Goal: Transaction & Acquisition: Purchase product/service

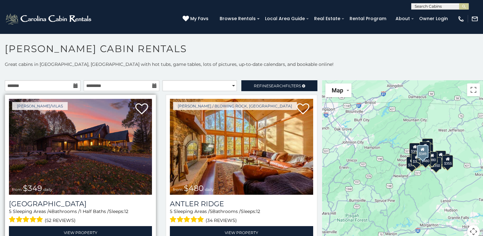
click at [114, 166] on img at bounding box center [80, 147] width 143 height 96
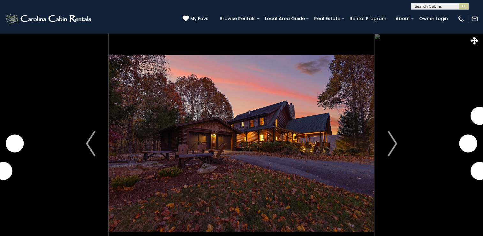
click at [391, 139] on img "Next" at bounding box center [393, 144] width 10 height 26
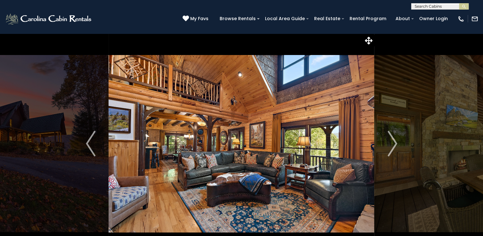
click at [391, 139] on img "Next" at bounding box center [393, 144] width 10 height 26
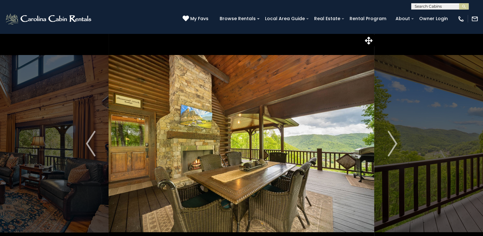
click at [391, 139] on img "Next" at bounding box center [393, 144] width 10 height 26
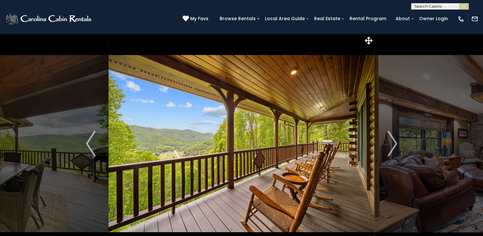
click at [391, 139] on img "Next" at bounding box center [393, 144] width 10 height 26
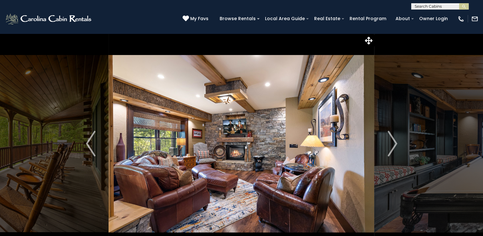
click at [391, 139] on img "Next" at bounding box center [393, 144] width 10 height 26
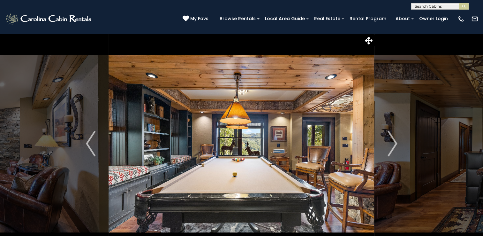
click at [391, 139] on img "Next" at bounding box center [393, 144] width 10 height 26
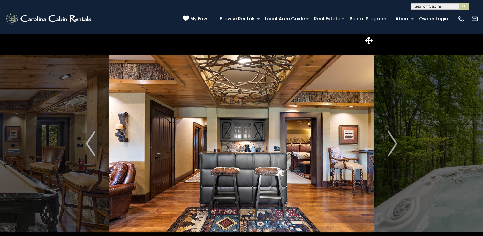
click at [391, 139] on img "Next" at bounding box center [393, 144] width 10 height 26
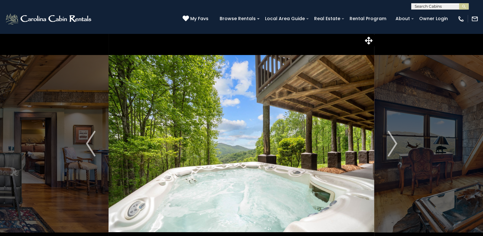
click at [391, 139] on img "Next" at bounding box center [393, 144] width 10 height 26
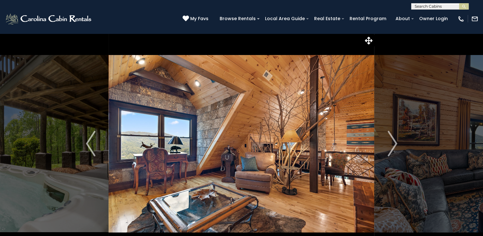
click at [391, 139] on img "Next" at bounding box center [393, 144] width 10 height 26
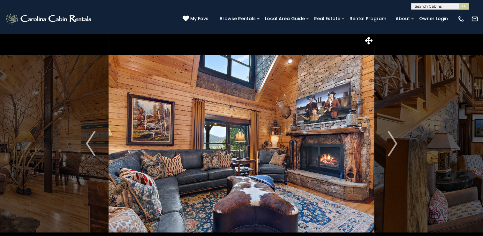
click at [391, 139] on img "Next" at bounding box center [393, 144] width 10 height 26
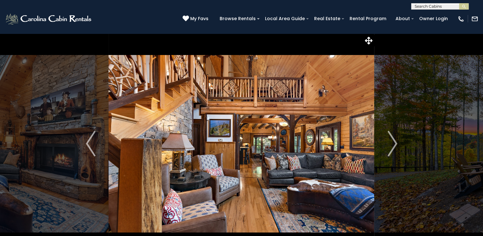
click at [391, 139] on img "Next" at bounding box center [393, 144] width 10 height 26
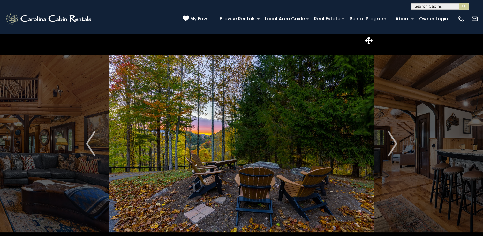
click at [391, 139] on img "Next" at bounding box center [393, 144] width 10 height 26
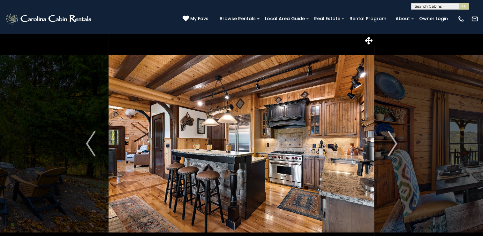
click at [391, 139] on img "Next" at bounding box center [393, 144] width 10 height 26
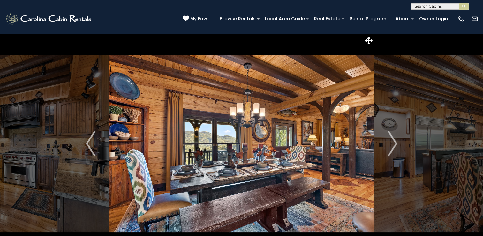
click at [391, 139] on img "Next" at bounding box center [393, 144] width 10 height 26
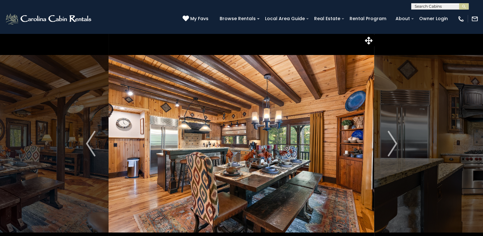
click at [391, 139] on img "Next" at bounding box center [393, 144] width 10 height 26
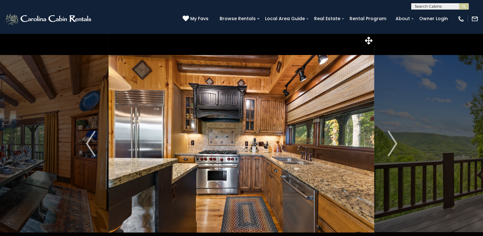
click at [391, 139] on img "Next" at bounding box center [393, 144] width 10 height 26
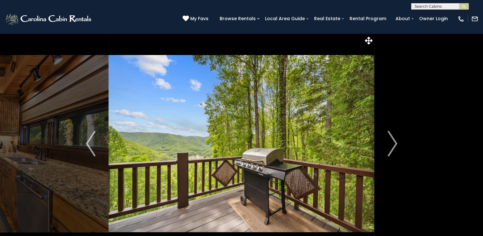
click at [391, 139] on img "Next" at bounding box center [393, 144] width 10 height 26
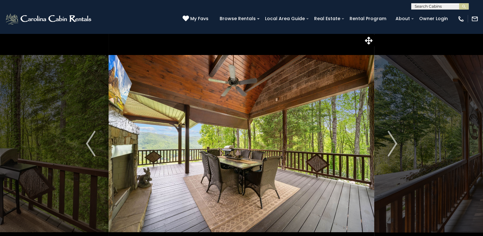
click at [391, 139] on img "Next" at bounding box center [393, 144] width 10 height 26
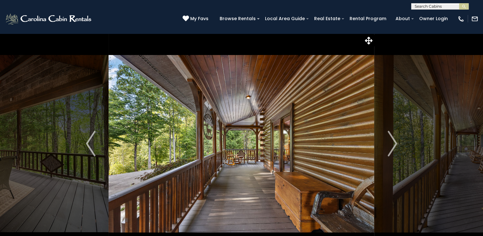
click at [391, 139] on img "Next" at bounding box center [393, 144] width 10 height 26
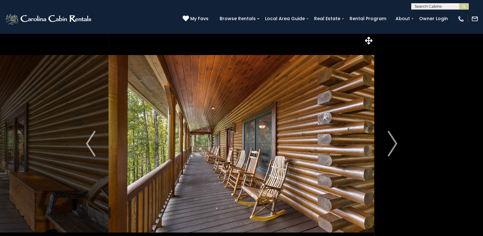
click at [391, 139] on img "Next" at bounding box center [393, 144] width 10 height 26
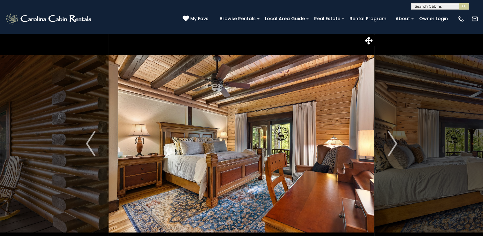
click at [391, 139] on img "Next" at bounding box center [393, 144] width 10 height 26
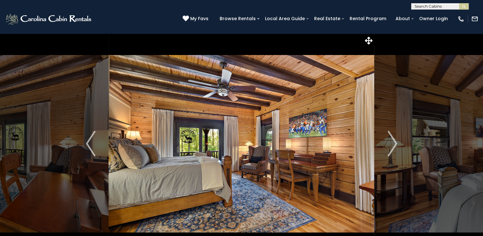
click at [391, 139] on img "Next" at bounding box center [393, 144] width 10 height 26
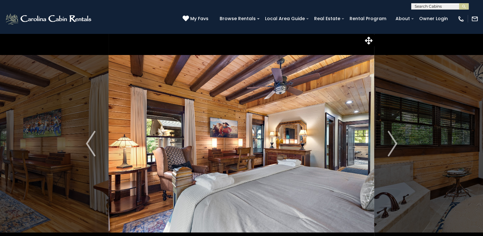
click at [391, 139] on img "Next" at bounding box center [393, 144] width 10 height 26
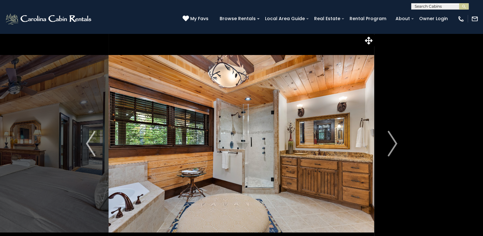
click at [391, 139] on img "Next" at bounding box center [393, 144] width 10 height 26
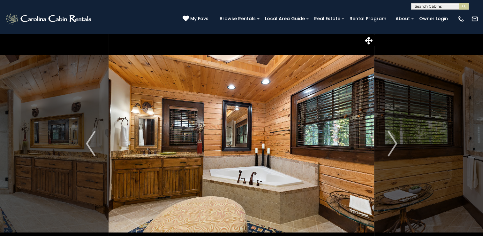
click at [391, 139] on img "Next" at bounding box center [393, 144] width 10 height 26
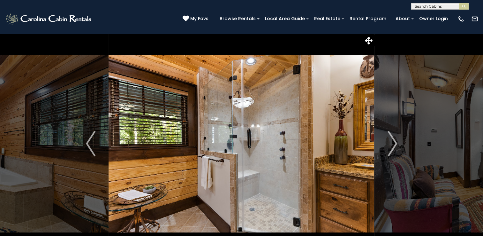
click at [391, 139] on img "Next" at bounding box center [393, 144] width 10 height 26
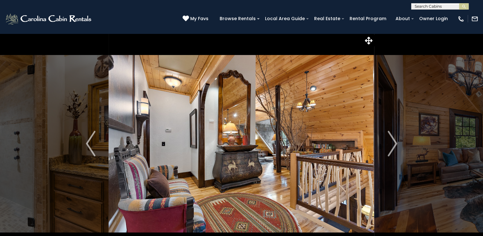
click at [391, 139] on img "Next" at bounding box center [393, 144] width 10 height 26
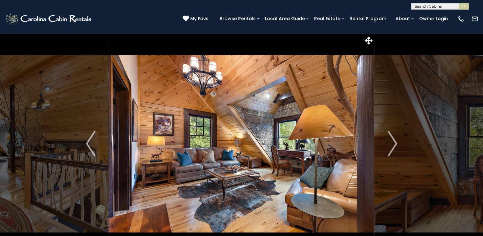
click at [391, 139] on img "Next" at bounding box center [393, 144] width 10 height 26
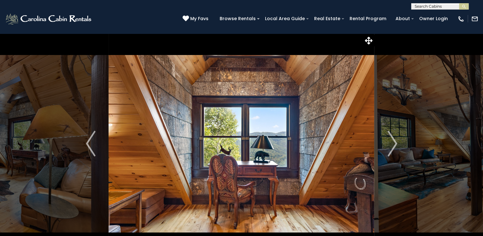
click at [391, 139] on img "Next" at bounding box center [393, 144] width 10 height 26
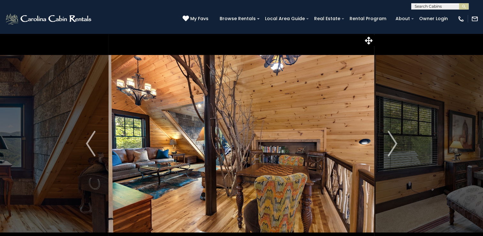
click at [391, 139] on img "Next" at bounding box center [393, 144] width 10 height 26
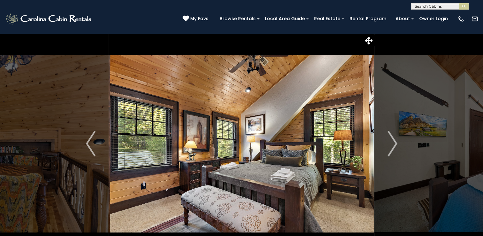
click at [391, 139] on img "Next" at bounding box center [393, 144] width 10 height 26
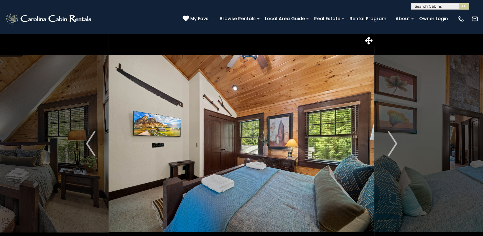
click at [391, 139] on img "Next" at bounding box center [393, 144] width 10 height 26
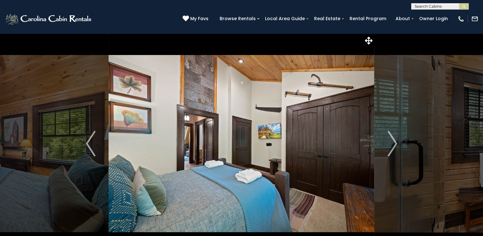
click at [391, 139] on img "Next" at bounding box center [393, 144] width 10 height 26
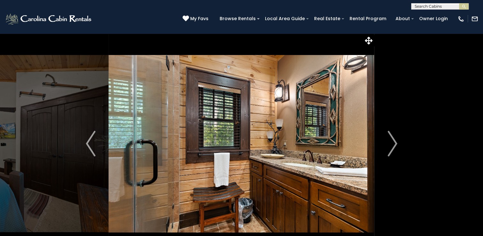
click at [391, 139] on img "Next" at bounding box center [393, 144] width 10 height 26
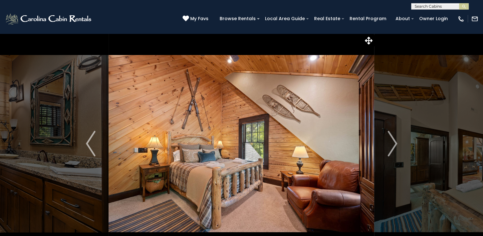
click at [391, 139] on img "Next" at bounding box center [393, 144] width 10 height 26
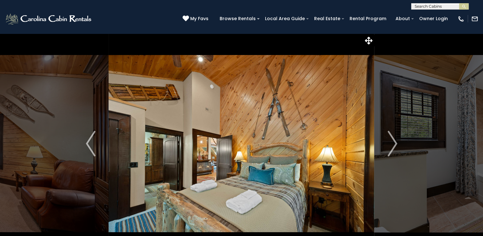
click at [391, 139] on img "Next" at bounding box center [393, 144] width 10 height 26
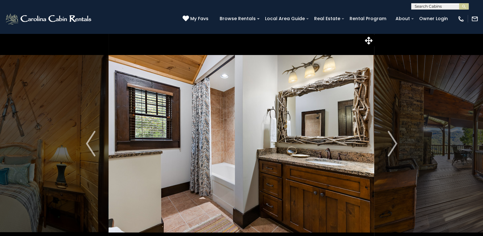
click at [391, 139] on img "Next" at bounding box center [393, 144] width 10 height 26
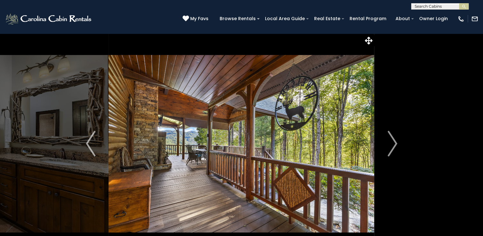
click at [391, 139] on img "Next" at bounding box center [393, 144] width 10 height 26
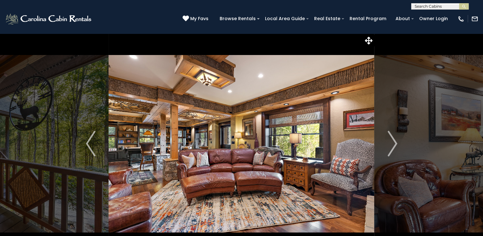
click at [391, 139] on img "Next" at bounding box center [393, 144] width 10 height 26
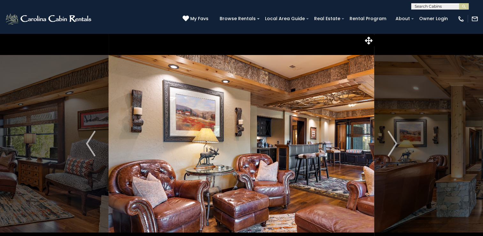
click at [391, 139] on img "Next" at bounding box center [393, 144] width 10 height 26
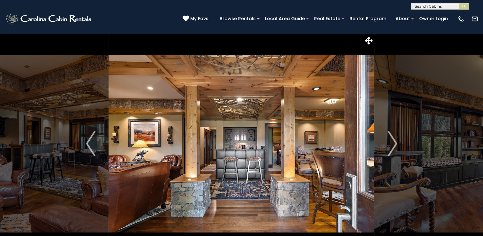
click at [391, 139] on img "Next" at bounding box center [393, 144] width 10 height 26
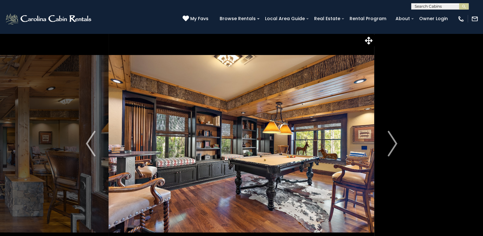
click at [391, 139] on img "Next" at bounding box center [393, 144] width 10 height 26
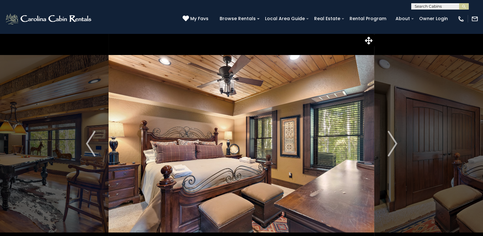
click at [391, 139] on img "Next" at bounding box center [393, 144] width 10 height 26
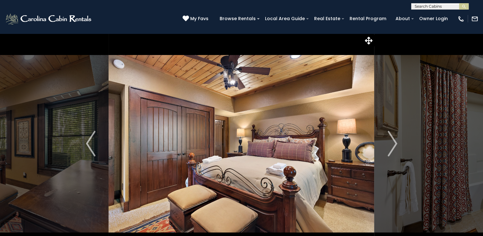
click at [391, 139] on img "Next" at bounding box center [393, 144] width 10 height 26
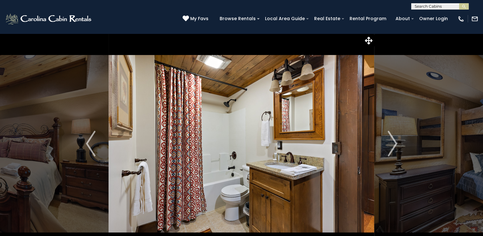
click at [391, 139] on img "Next" at bounding box center [393, 144] width 10 height 26
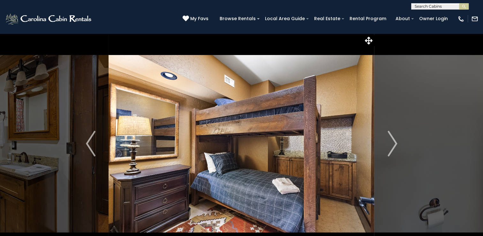
click at [391, 139] on img "Next" at bounding box center [393, 144] width 10 height 26
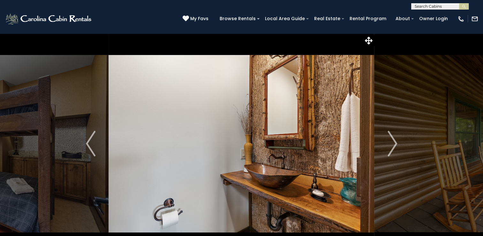
click at [391, 139] on img "Next" at bounding box center [393, 144] width 10 height 26
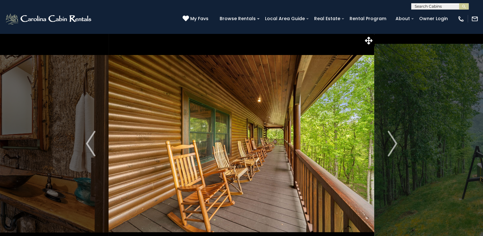
click at [391, 139] on img "Next" at bounding box center [393, 144] width 10 height 26
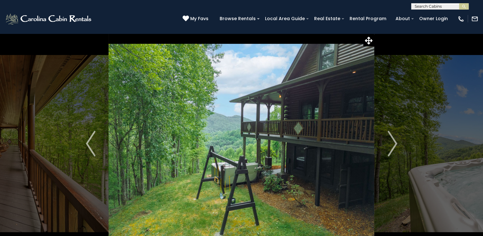
click at [391, 139] on img "Next" at bounding box center [393, 144] width 10 height 26
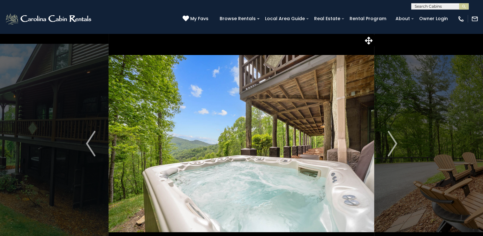
click at [391, 139] on img "Next" at bounding box center [393, 144] width 10 height 26
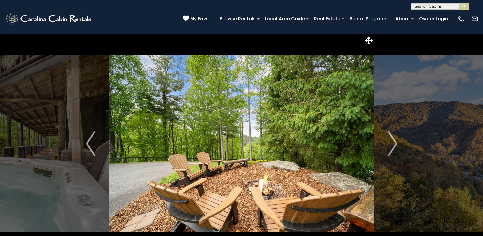
click at [391, 139] on img "Next" at bounding box center [393, 144] width 10 height 26
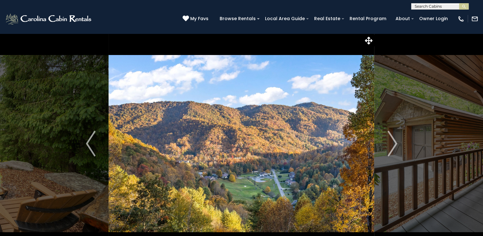
click at [391, 139] on img "Next" at bounding box center [393, 144] width 10 height 26
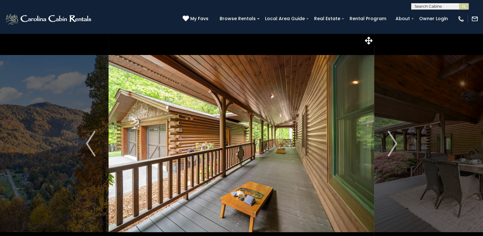
click at [391, 139] on img "Next" at bounding box center [393, 144] width 10 height 26
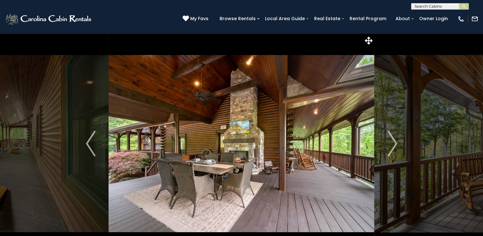
click at [391, 139] on img "Next" at bounding box center [393, 144] width 10 height 26
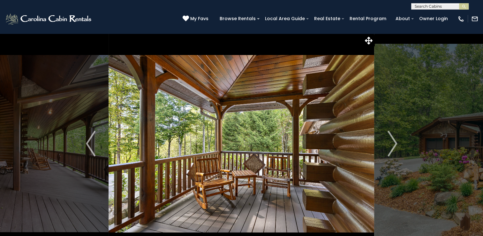
click at [391, 139] on img "Next" at bounding box center [393, 144] width 10 height 26
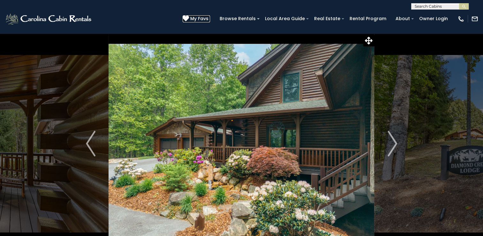
click at [209, 17] on span "My Favs" at bounding box center [199, 18] width 18 height 7
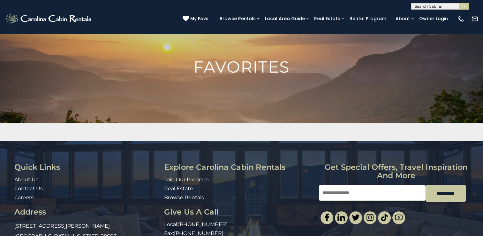
scroll to position [21, 0]
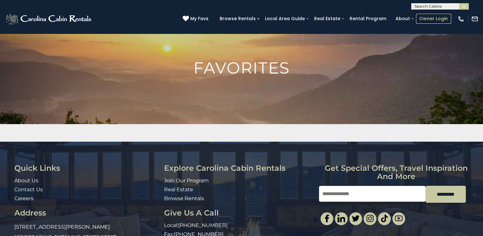
click at [433, 19] on link "Owner Login" at bounding box center [433, 19] width 35 height 10
click at [466, 202] on input "*********" at bounding box center [446, 194] width 40 height 17
click at [468, 207] on div "Get special offers, travel inspiration and more Email *********" at bounding box center [396, 194] width 155 height 61
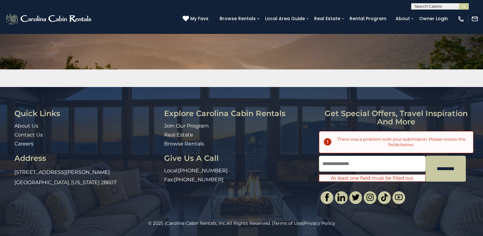
scroll to position [0, 0]
click at [477, 19] on img at bounding box center [474, 18] width 7 height 7
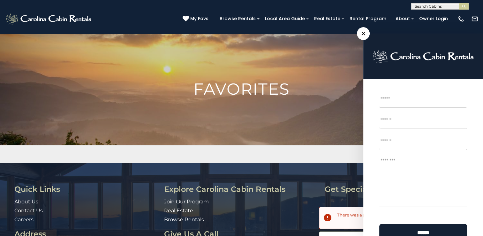
click at [361, 32] on span "×" at bounding box center [363, 33] width 13 height 13
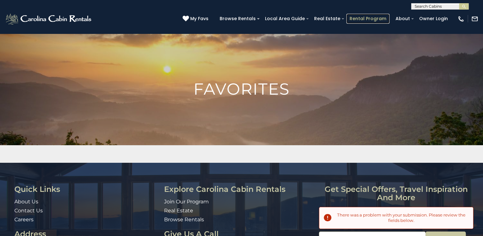
click at [364, 19] on link "Rental Program" at bounding box center [368, 19] width 43 height 10
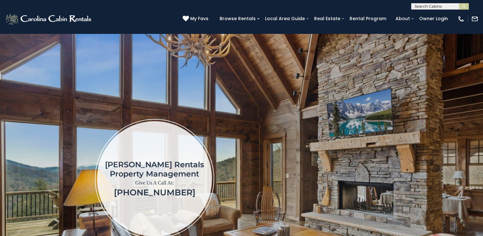
click at [361, 31] on div "(828) 295-6000 My Favs Browse Rentals Local Area Guide Activities & Attractions…" at bounding box center [241, 22] width 483 height 24
click at [280, 53] on div "Carolina Cabin Rentals Property Management Give Us A Call At: (828) 707-9908 .a…" at bounding box center [242, 178] width 464 height 252
click at [255, 87] on div "Carolina Cabin Rentals Property Management Give Us A Call At: (828) 707-9908 .a…" at bounding box center [242, 178] width 464 height 252
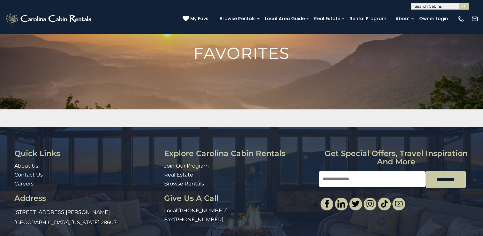
scroll to position [61, 0]
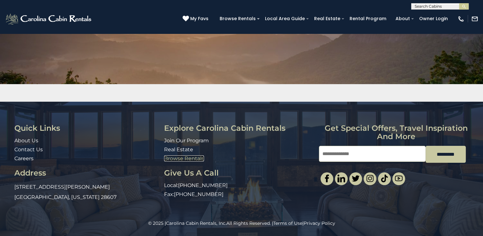
click at [180, 158] on link "Browse Rentals" at bounding box center [184, 158] width 40 height 6
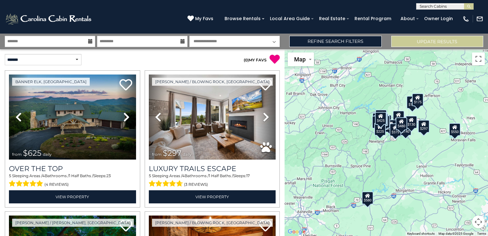
click at [274, 41] on select "**********" at bounding box center [234, 41] width 90 height 11
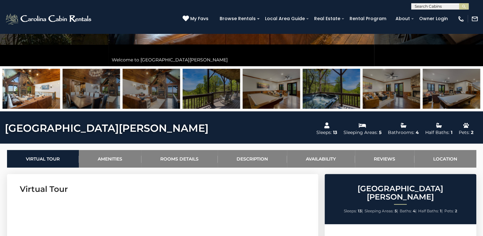
scroll to position [190, 0]
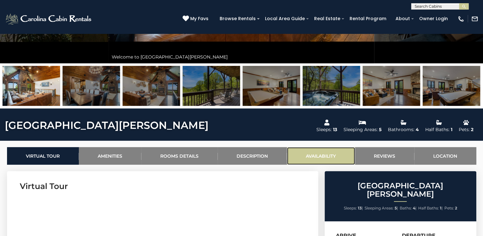
click at [325, 155] on link "Availability" at bounding box center [321, 156] width 68 height 18
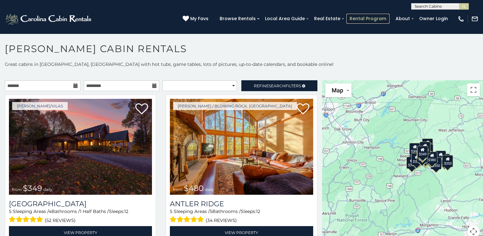
click at [367, 17] on link "Rental Program" at bounding box center [368, 19] width 43 height 10
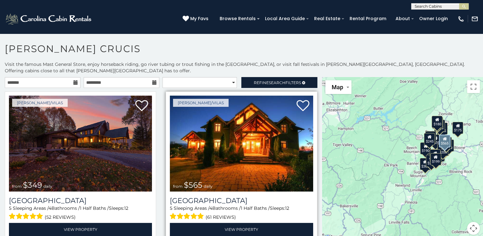
click at [205, 164] on img at bounding box center [241, 144] width 143 height 96
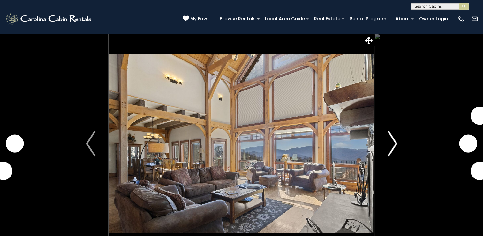
click at [385, 143] on button "Next" at bounding box center [393, 143] width 36 height 220
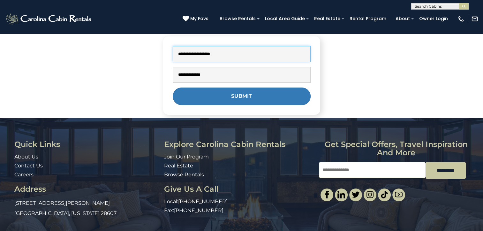
click at [203, 58] on input "text" at bounding box center [242, 54] width 138 height 16
type input "*******"
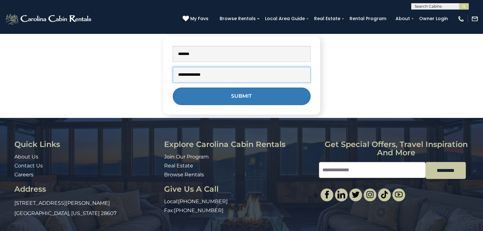
click at [201, 76] on input "text" at bounding box center [242, 75] width 138 height 16
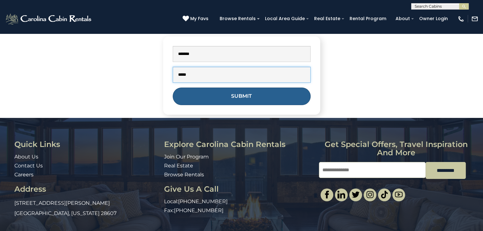
type input "*****"
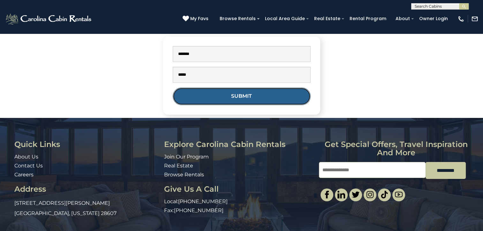
click at [217, 96] on button "Submit" at bounding box center [242, 97] width 138 height 18
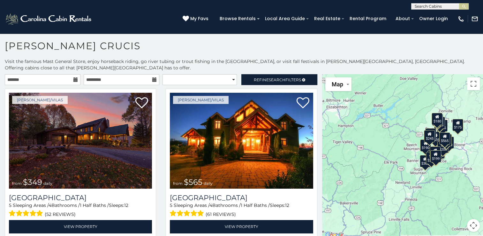
scroll to position [3, 0]
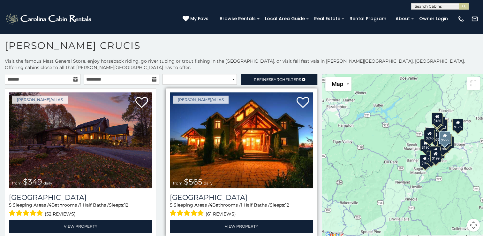
drag, startPoint x: 315, startPoint y: 81, endPoint x: 307, endPoint y: 112, distance: 32.1
click at [307, 112] on div "[PERSON_NAME]/Vilas from $565 daily [GEOGRAPHIC_DATA] 5 Sleeping Areas / 4 Bath…" at bounding box center [241, 164] width 161 height 153
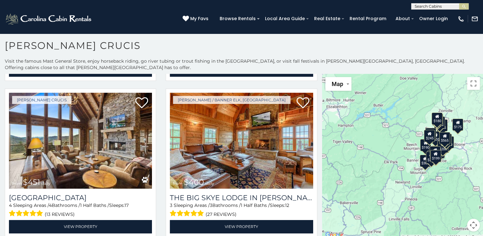
scroll to position [316, 0]
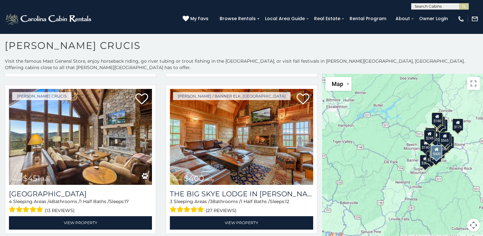
click at [314, 100] on div "[PERSON_NAME] / Banner Elk, [GEOGRAPHIC_DATA] from $400 daily The [GEOGRAPHIC_D…" at bounding box center [241, 161] width 161 height 153
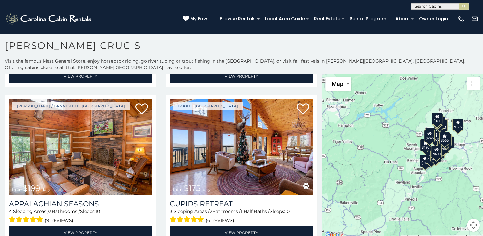
scroll to position [2026, 0]
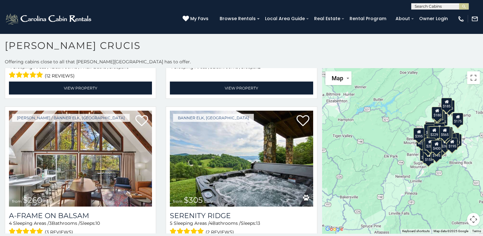
scroll to position [4199, 0]
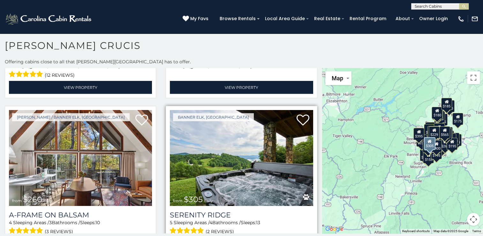
click at [257, 114] on img at bounding box center [241, 158] width 143 height 96
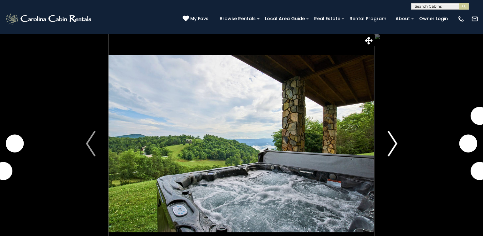
click at [390, 139] on img "Next" at bounding box center [393, 144] width 10 height 26
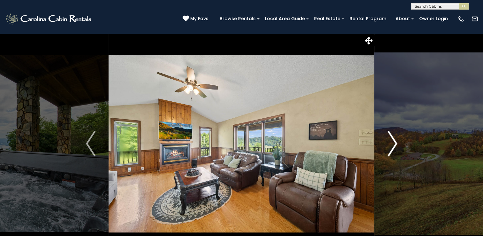
click at [390, 139] on img "Next" at bounding box center [393, 144] width 10 height 26
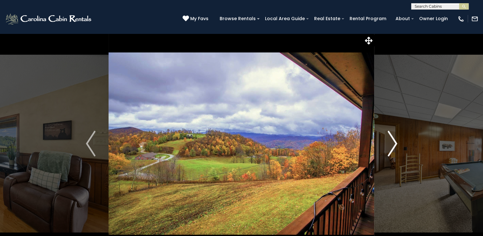
click at [390, 139] on img "Next" at bounding box center [393, 144] width 10 height 26
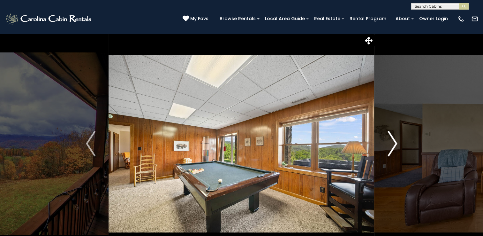
click at [390, 139] on img "Next" at bounding box center [393, 144] width 10 height 26
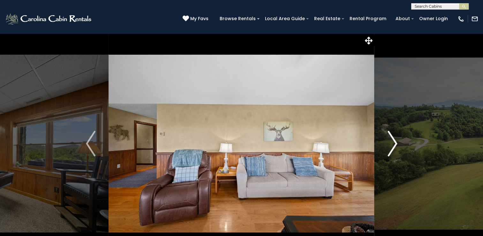
click at [390, 139] on img "Next" at bounding box center [393, 144] width 10 height 26
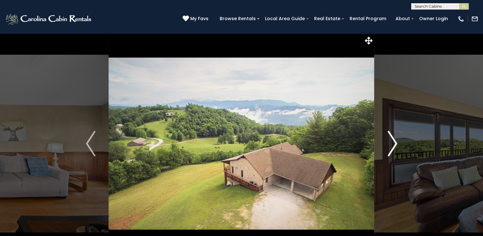
click at [390, 139] on img "Next" at bounding box center [393, 144] width 10 height 26
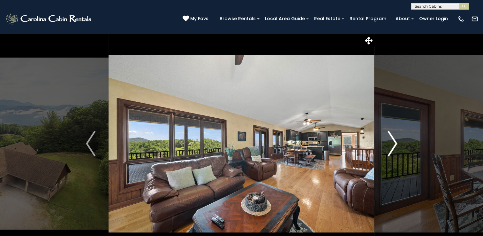
click at [390, 139] on img "Next" at bounding box center [393, 144] width 10 height 26
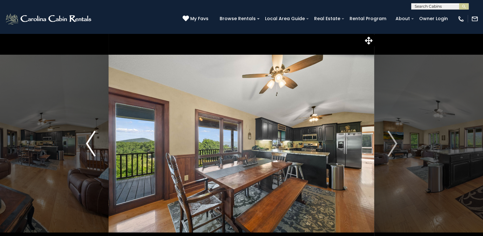
click at [91, 144] on img "Previous" at bounding box center [91, 144] width 10 height 26
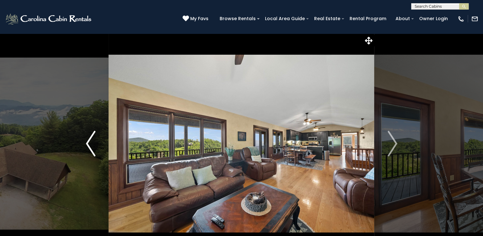
click at [91, 144] on img "Previous" at bounding box center [91, 144] width 10 height 26
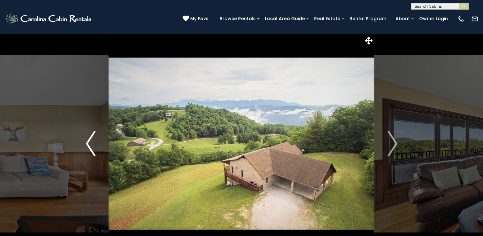
click at [91, 144] on img "Previous" at bounding box center [91, 144] width 10 height 26
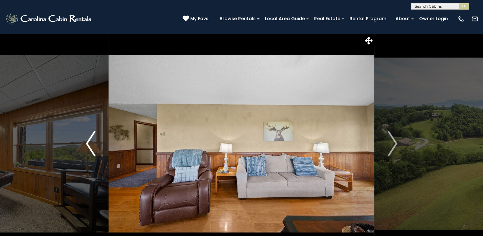
click at [91, 144] on img "Previous" at bounding box center [91, 144] width 10 height 26
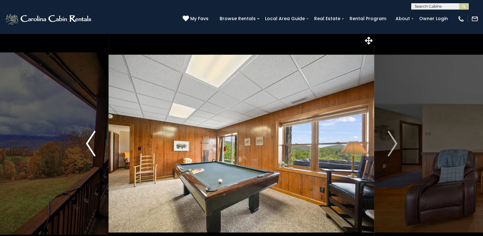
click at [91, 144] on img "Previous" at bounding box center [91, 144] width 10 height 26
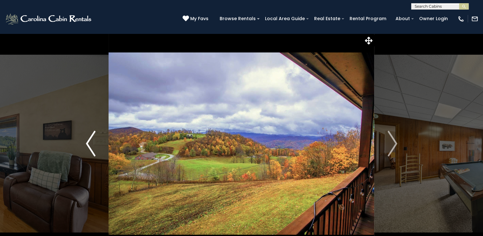
click at [91, 144] on img "Previous" at bounding box center [91, 144] width 10 height 26
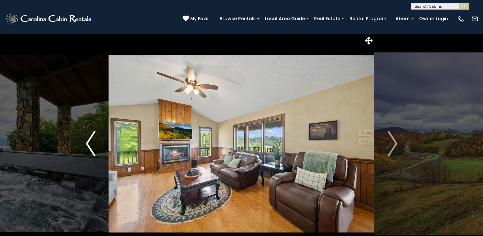
click at [91, 144] on img "Previous" at bounding box center [91, 144] width 10 height 26
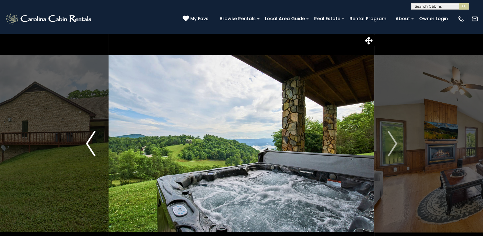
click at [91, 144] on img "Previous" at bounding box center [91, 144] width 10 height 26
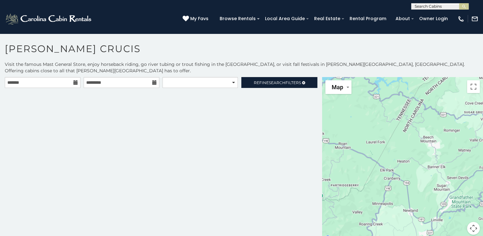
scroll to position [3, 0]
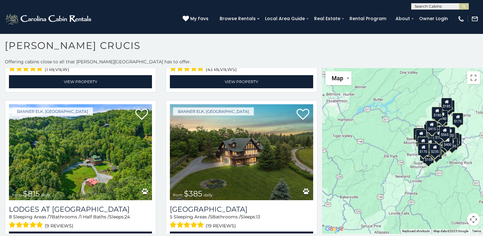
scroll to position [4779, 0]
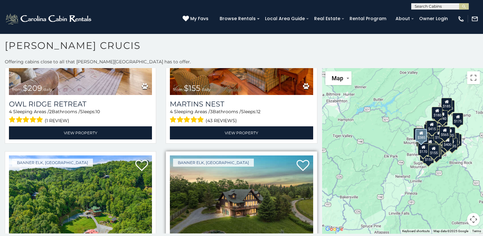
click at [237, 155] on img at bounding box center [241, 203] width 143 height 96
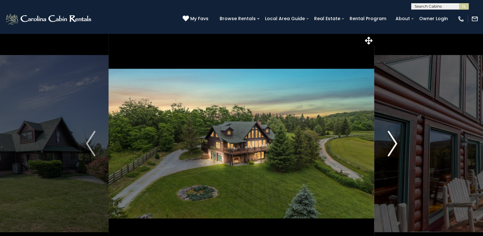
click at [388, 137] on img "Next" at bounding box center [393, 144] width 10 height 26
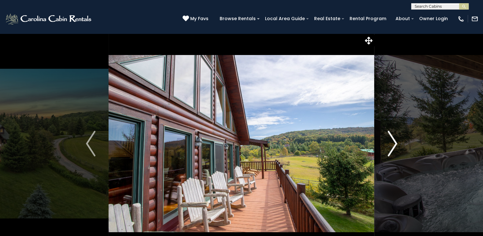
click at [388, 137] on img "Next" at bounding box center [393, 144] width 10 height 26
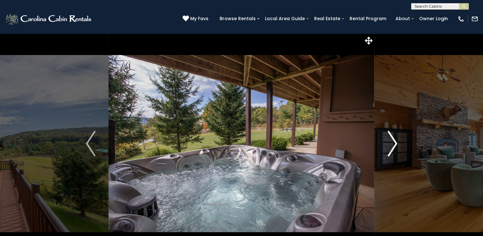
click at [388, 137] on img "Next" at bounding box center [393, 144] width 10 height 26
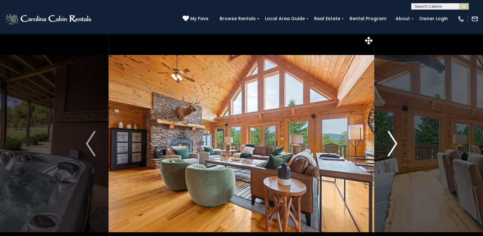
click at [388, 137] on img "Next" at bounding box center [393, 144] width 10 height 26
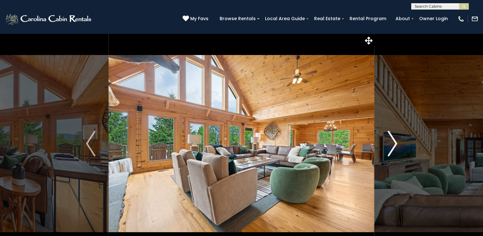
click at [388, 137] on img "Next" at bounding box center [393, 144] width 10 height 26
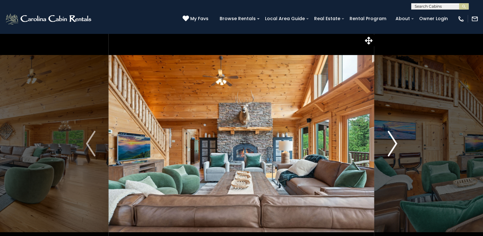
click at [388, 137] on img "Next" at bounding box center [393, 144] width 10 height 26
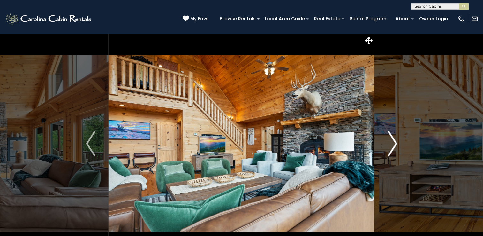
click at [388, 137] on img "Next" at bounding box center [393, 144] width 10 height 26
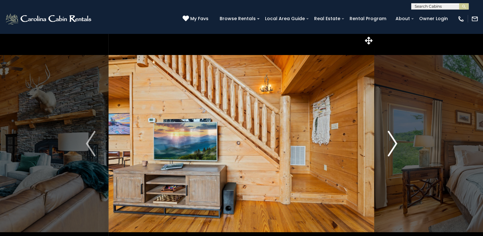
click at [388, 137] on img "Next" at bounding box center [393, 144] width 10 height 26
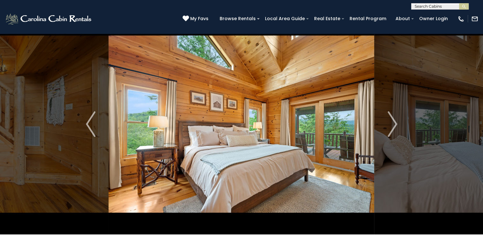
scroll to position [17, 0]
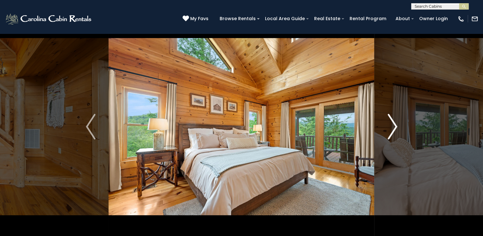
click at [394, 117] on img "Next" at bounding box center [393, 127] width 10 height 26
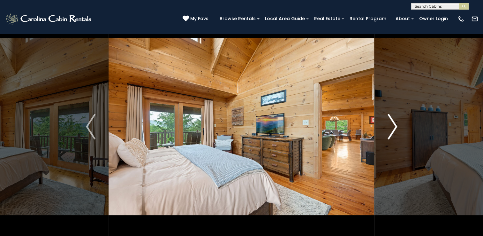
click at [394, 117] on img "Next" at bounding box center [393, 127] width 10 height 26
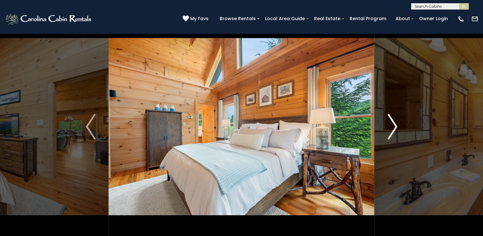
click at [394, 117] on img "Next" at bounding box center [393, 127] width 10 height 26
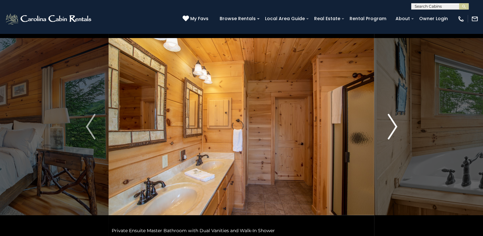
click at [394, 117] on img "Next" at bounding box center [393, 127] width 10 height 26
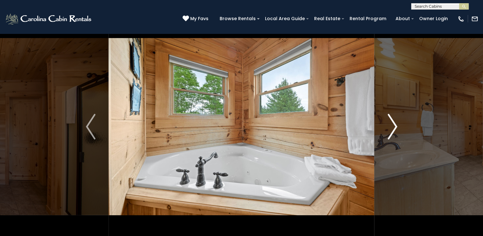
click at [394, 117] on img "Next" at bounding box center [393, 127] width 10 height 26
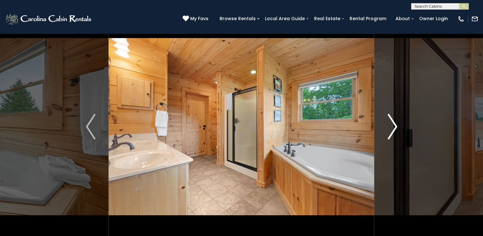
click at [394, 117] on img "Next" at bounding box center [393, 127] width 10 height 26
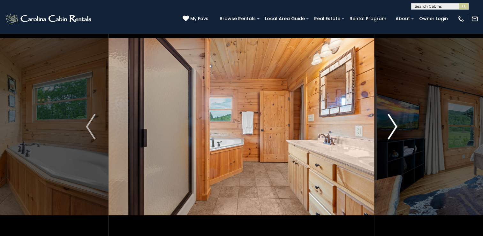
click at [394, 117] on img "Next" at bounding box center [393, 127] width 10 height 26
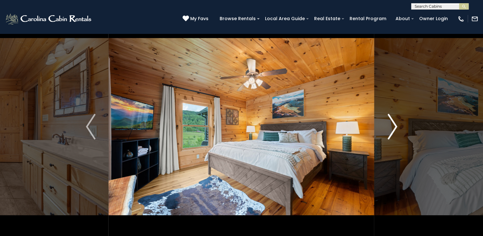
click at [394, 117] on img "Next" at bounding box center [393, 127] width 10 height 26
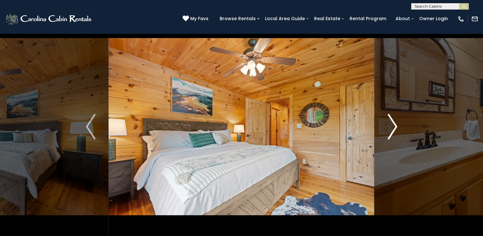
click at [394, 117] on img "Next" at bounding box center [393, 127] width 10 height 26
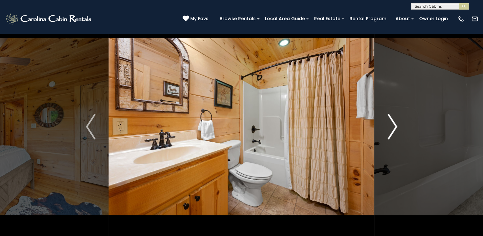
click at [394, 117] on img "Next" at bounding box center [393, 127] width 10 height 26
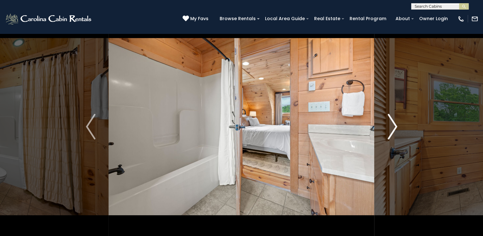
click at [394, 117] on img "Next" at bounding box center [393, 127] width 10 height 26
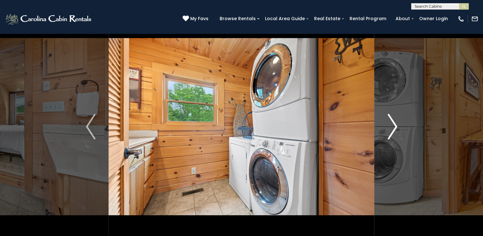
click at [394, 117] on img "Next" at bounding box center [393, 127] width 10 height 26
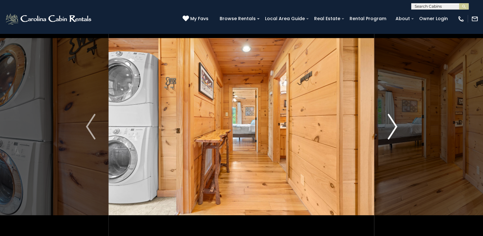
click at [394, 117] on img "Next" at bounding box center [393, 127] width 10 height 26
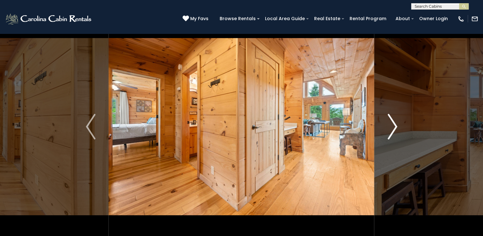
click at [394, 117] on img "Next" at bounding box center [393, 127] width 10 height 26
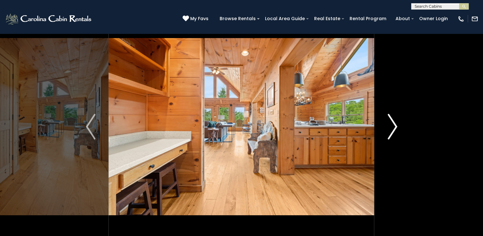
click at [394, 117] on img "Next" at bounding box center [393, 127] width 10 height 26
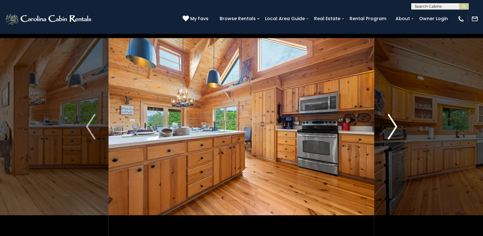
click at [394, 117] on img "Next" at bounding box center [393, 127] width 10 height 26
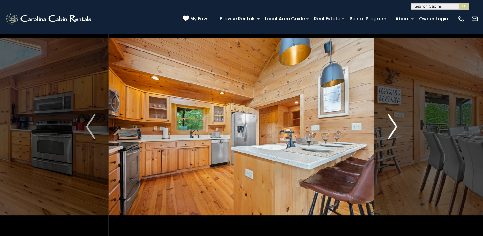
click at [394, 117] on img "Next" at bounding box center [393, 127] width 10 height 26
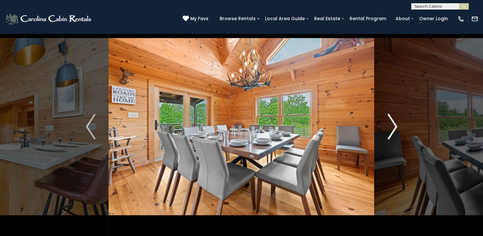
click at [394, 117] on img "Next" at bounding box center [393, 127] width 10 height 26
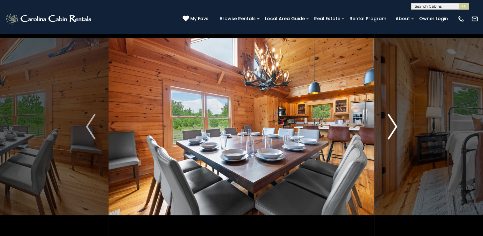
click at [394, 117] on img "Next" at bounding box center [393, 127] width 10 height 26
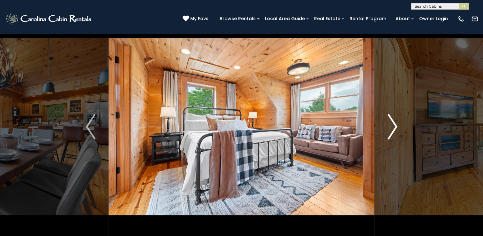
click at [394, 117] on img "Next" at bounding box center [393, 127] width 10 height 26
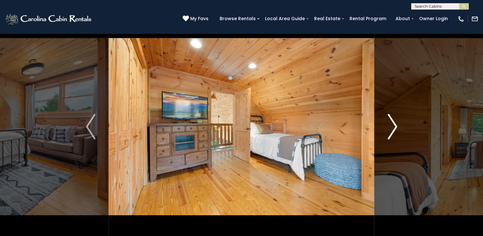
click at [394, 117] on img "Next" at bounding box center [393, 127] width 10 height 26
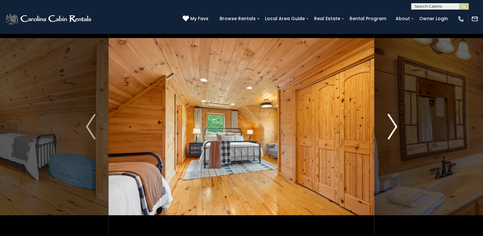
click at [394, 117] on img "Next" at bounding box center [393, 127] width 10 height 26
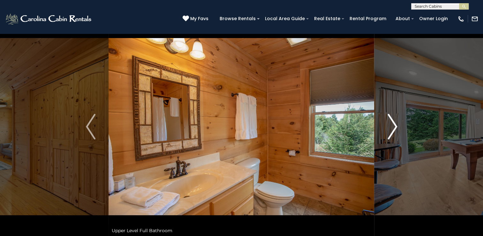
click at [394, 117] on img "Next" at bounding box center [393, 127] width 10 height 26
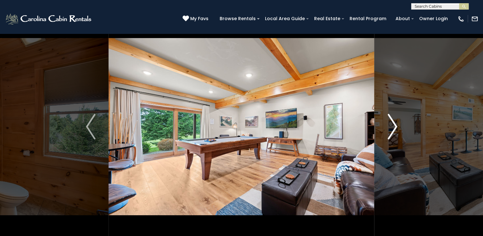
click at [394, 117] on img "Next" at bounding box center [393, 127] width 10 height 26
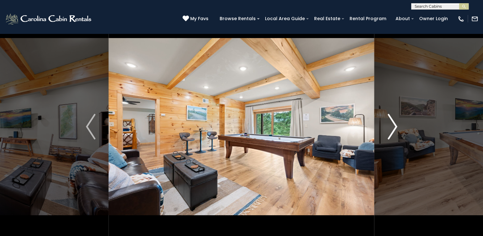
click at [394, 117] on img "Next" at bounding box center [393, 127] width 10 height 26
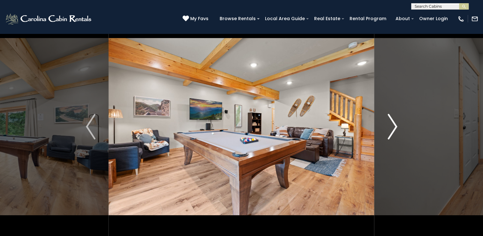
click at [394, 117] on img "Next" at bounding box center [393, 127] width 10 height 26
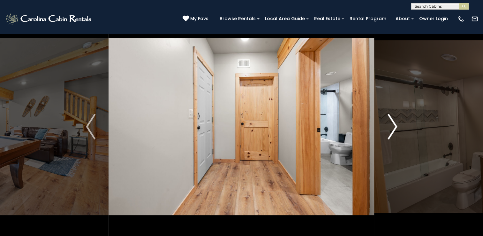
click at [394, 117] on img "Next" at bounding box center [393, 127] width 10 height 26
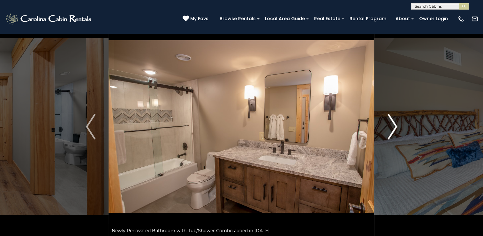
click at [394, 117] on img "Next" at bounding box center [393, 127] width 10 height 26
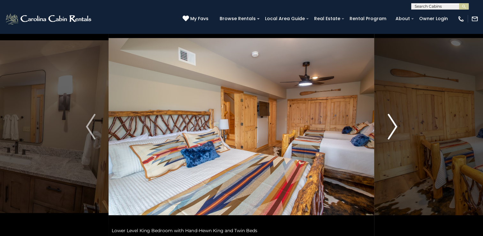
click at [394, 117] on img "Next" at bounding box center [393, 127] width 10 height 26
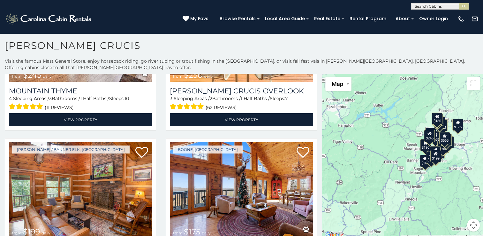
scroll to position [1991, 0]
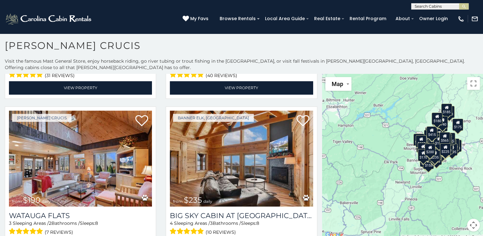
scroll to position [5290, 0]
